Goal: Task Accomplishment & Management: Manage account settings

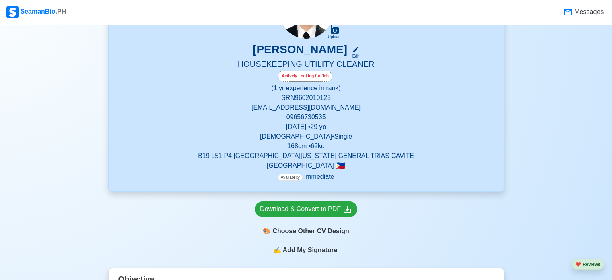
scroll to position [97, 0]
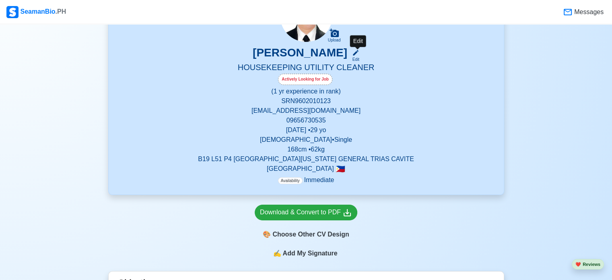
click at [359, 58] on div "Edit" at bounding box center [354, 59] width 10 height 6
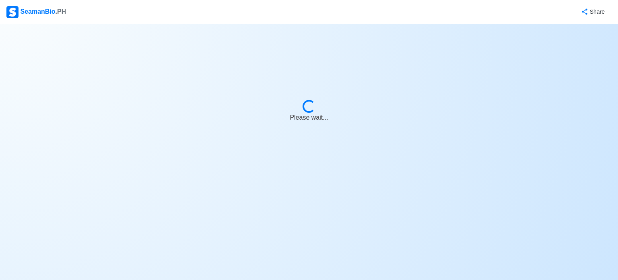
select select "Actively Looking for Job"
select select "Visible for Hiring"
select select "Single"
select select "[DEMOGRAPHIC_DATA]"
select select "PH"
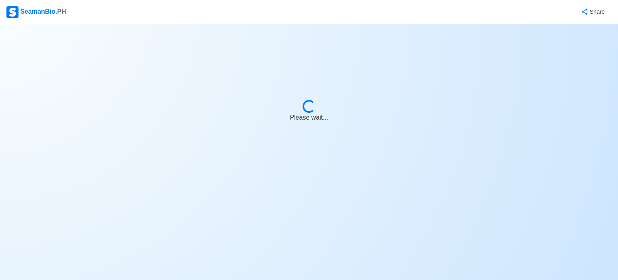
select select "1"
select select "0"
select select "4102416000000"
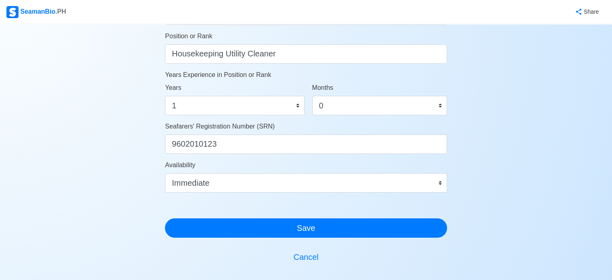
scroll to position [417, 0]
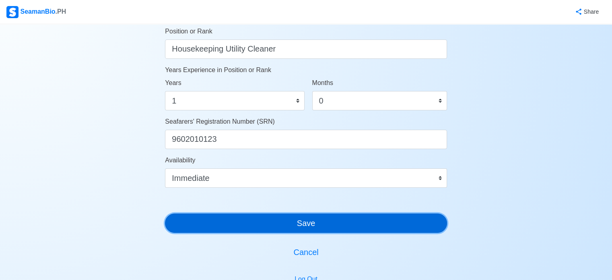
click at [313, 229] on button "Save" at bounding box center [306, 222] width 282 height 19
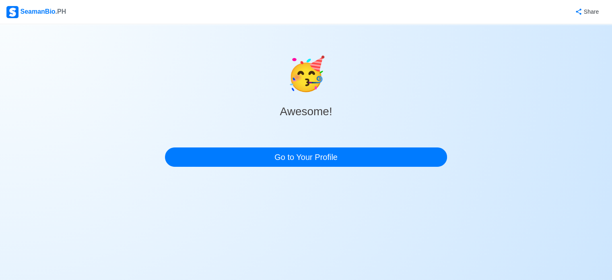
scroll to position [0, 0]
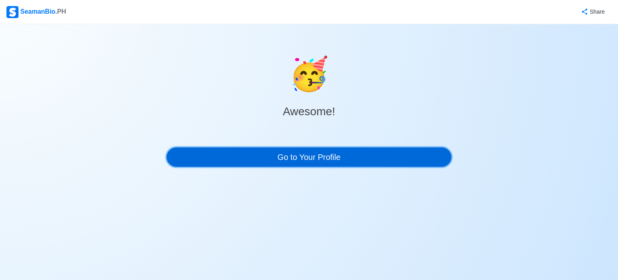
click at [356, 152] on link "Go to Your Profile" at bounding box center [309, 156] width 285 height 19
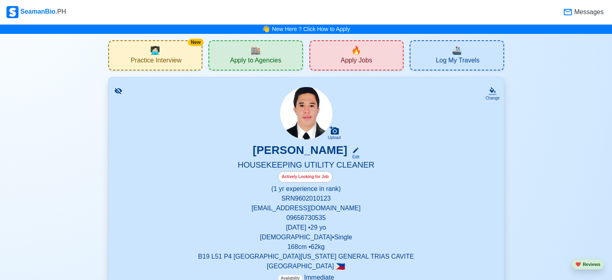
click at [317, 211] on p "[EMAIL_ADDRESS][DOMAIN_NAME]" at bounding box center [306, 208] width 376 height 10
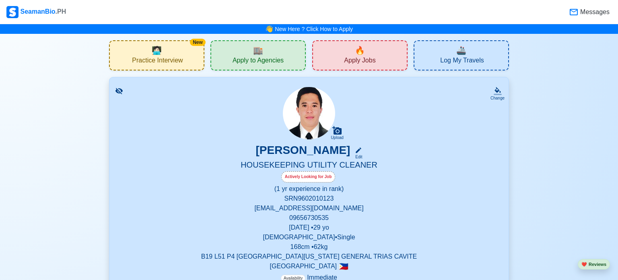
select select "Actively Looking for Job"
select select "Visible for Hiring"
select select "Single"
select select "[DEMOGRAPHIC_DATA]"
select select "PH"
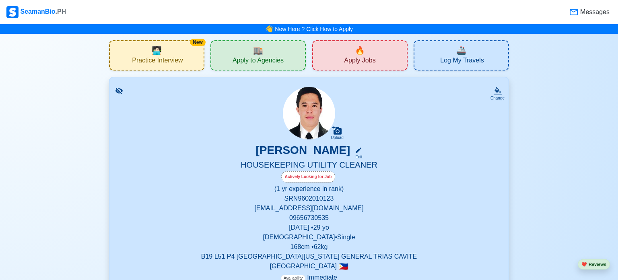
select select "1"
select select "0"
select select "4102416000000"
